Goal: Book appointment/travel/reservation

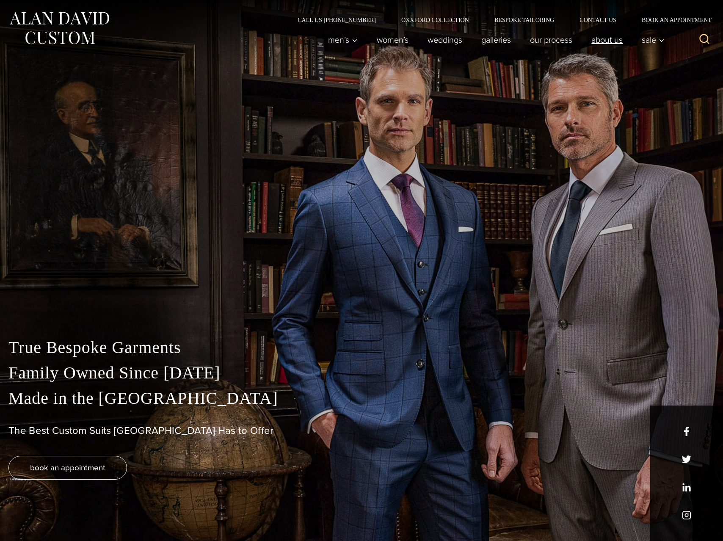
click at [614, 36] on link "About Us" at bounding box center [607, 39] width 50 height 17
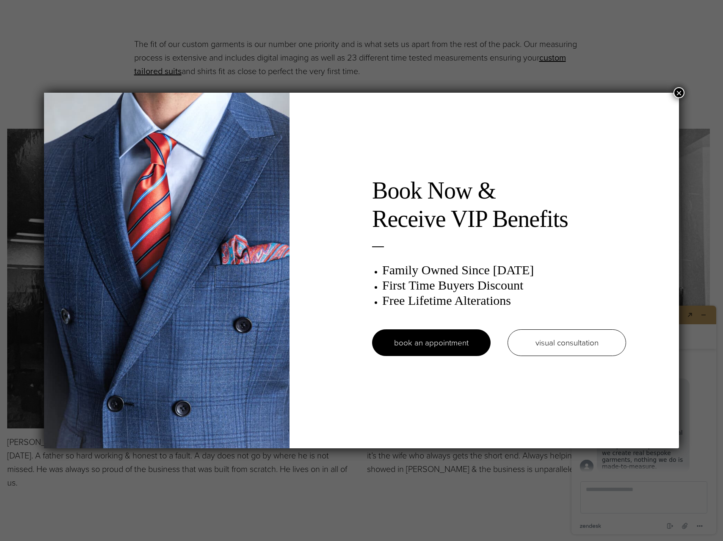
click at [671, 92] on div "Book Now & Receive VIP Benefits Family Owned Since [DATE] First Time Buyers Dis…" at bounding box center [361, 270] width 723 height 541
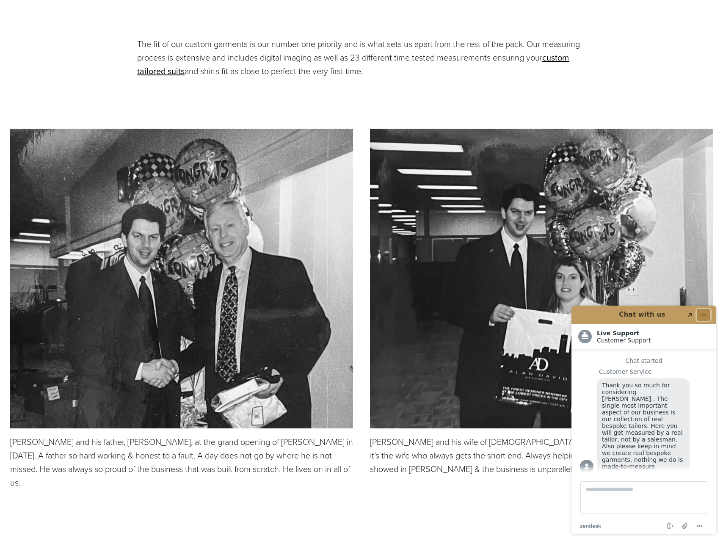
click at [703, 318] on button "Minimize widget" at bounding box center [704, 315] width 14 height 12
